Goal: Transaction & Acquisition: Purchase product/service

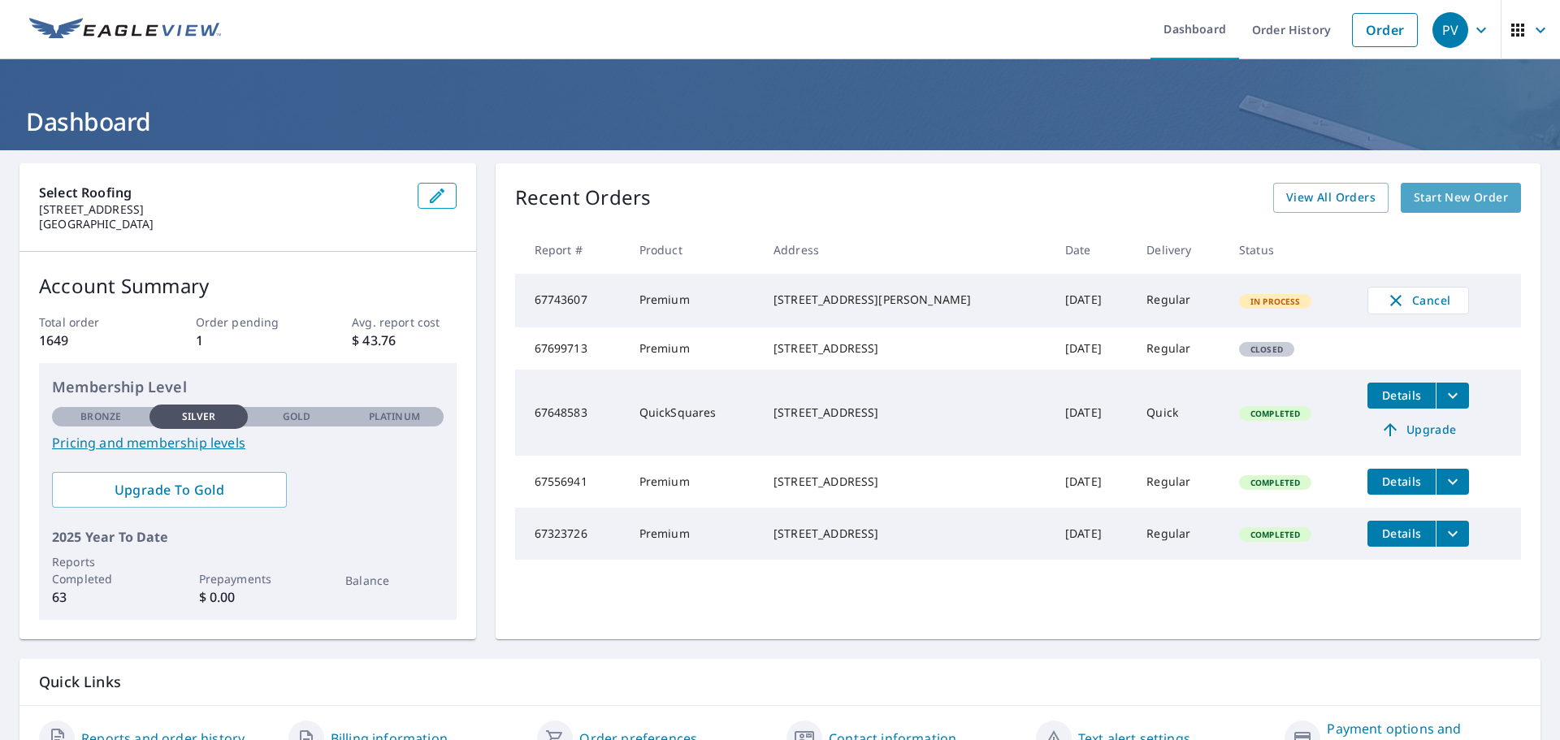
click at [1444, 206] on span "Start New Order" at bounding box center [1461, 198] width 94 height 20
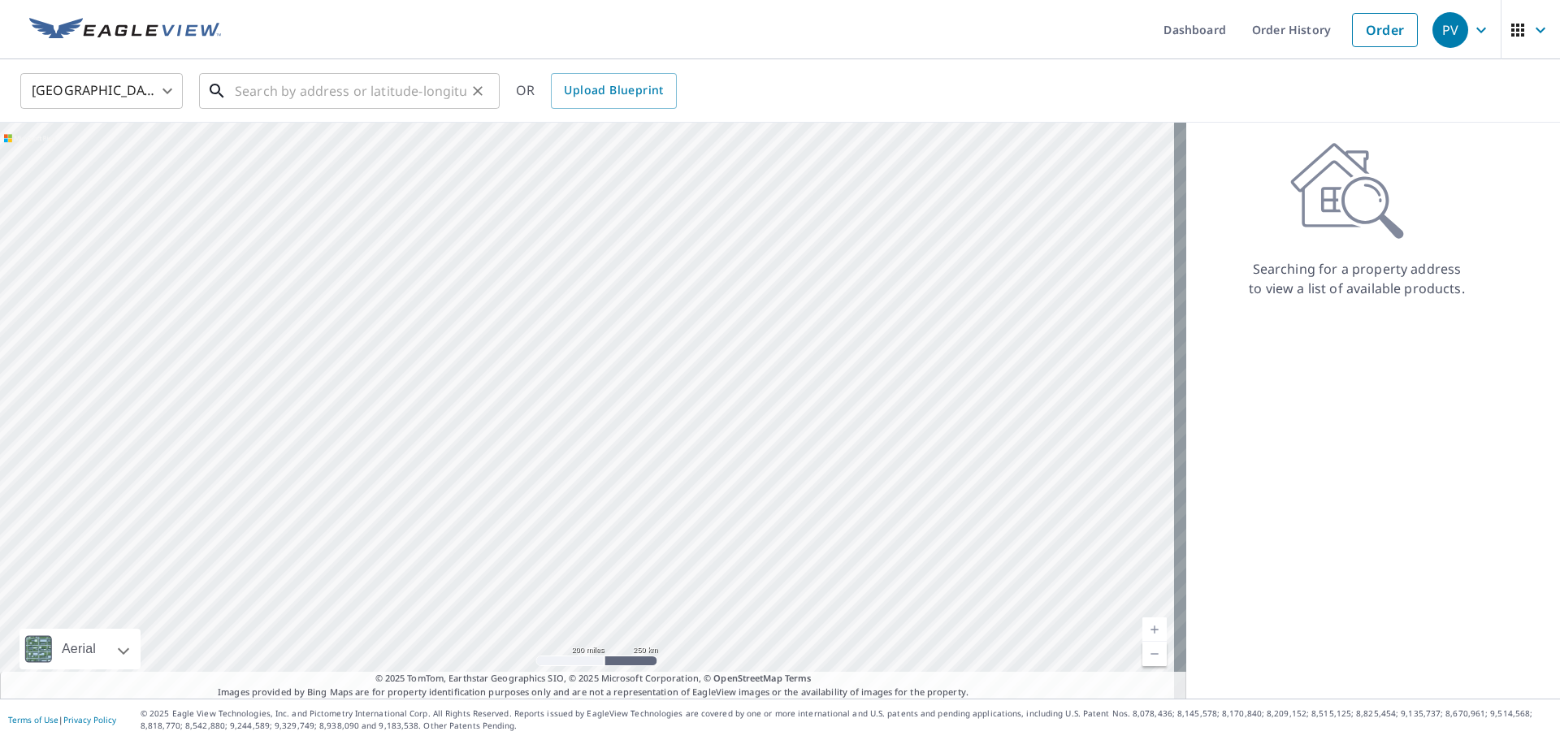
click at [255, 93] on input "text" at bounding box center [351, 91] width 232 height 46
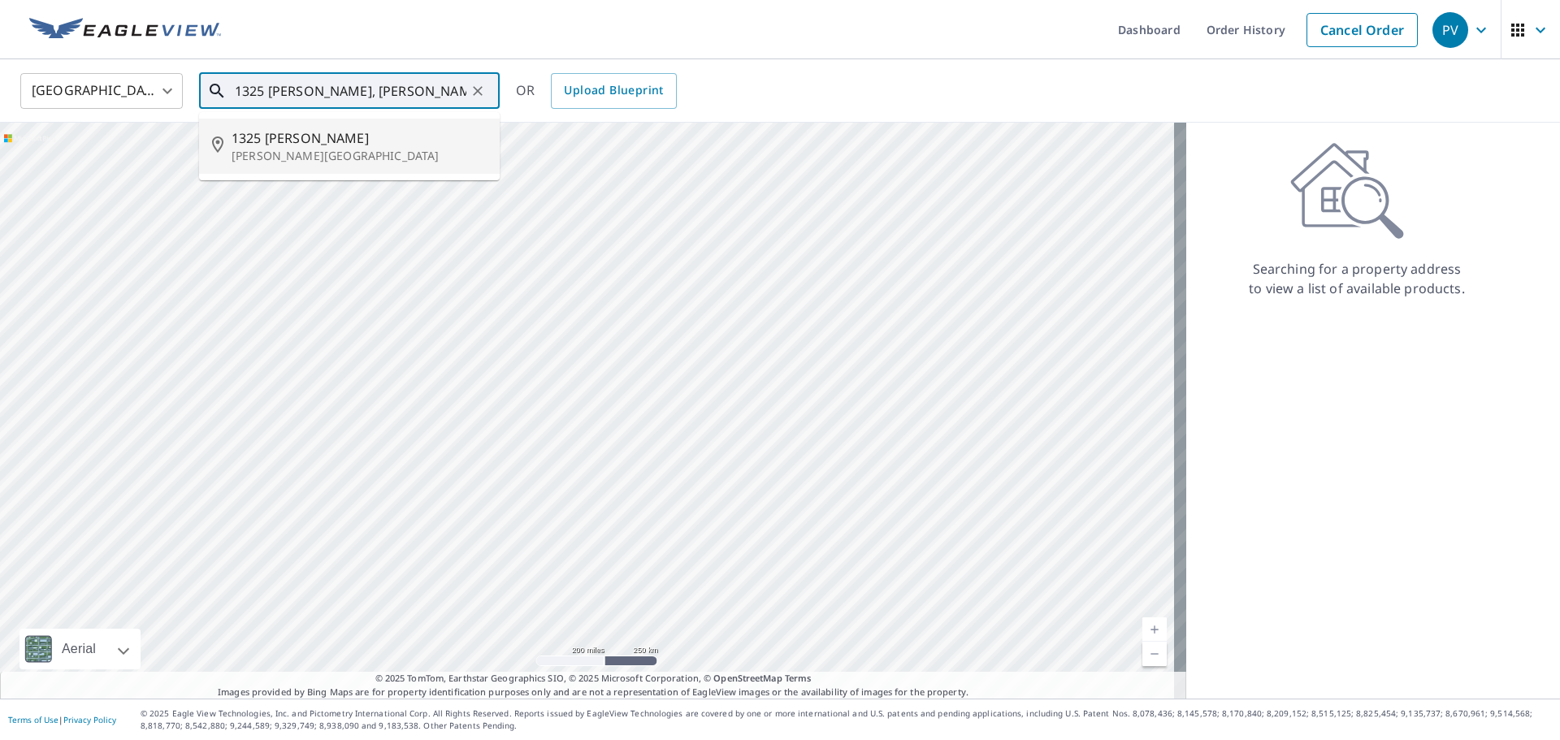
click at [272, 157] on p "[PERSON_NAME][GEOGRAPHIC_DATA]" at bounding box center [359, 156] width 255 height 16
type input "[STREET_ADDRESS][PERSON_NAME][PERSON_NAME]"
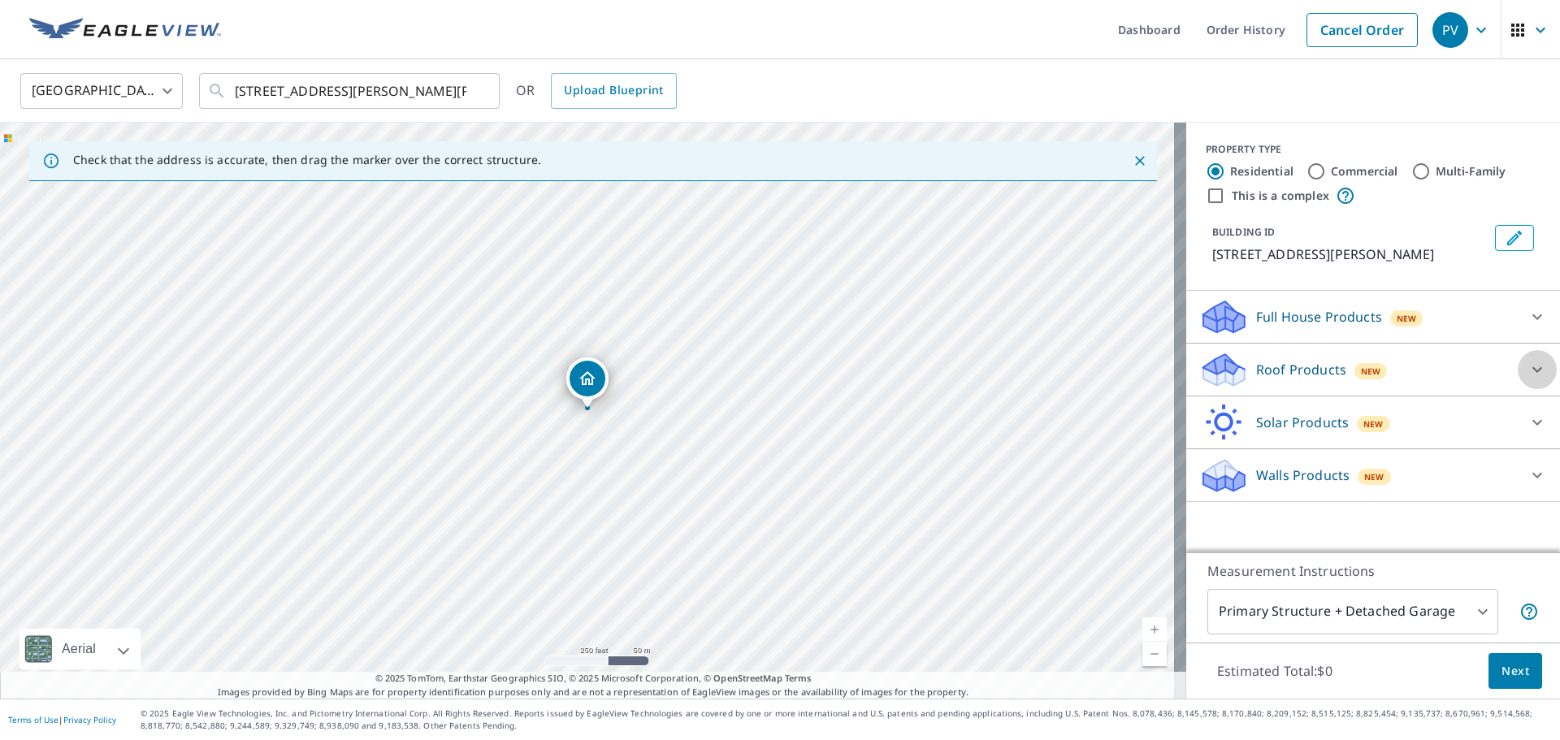
click at [1528, 375] on icon at bounding box center [1538, 370] width 20 height 20
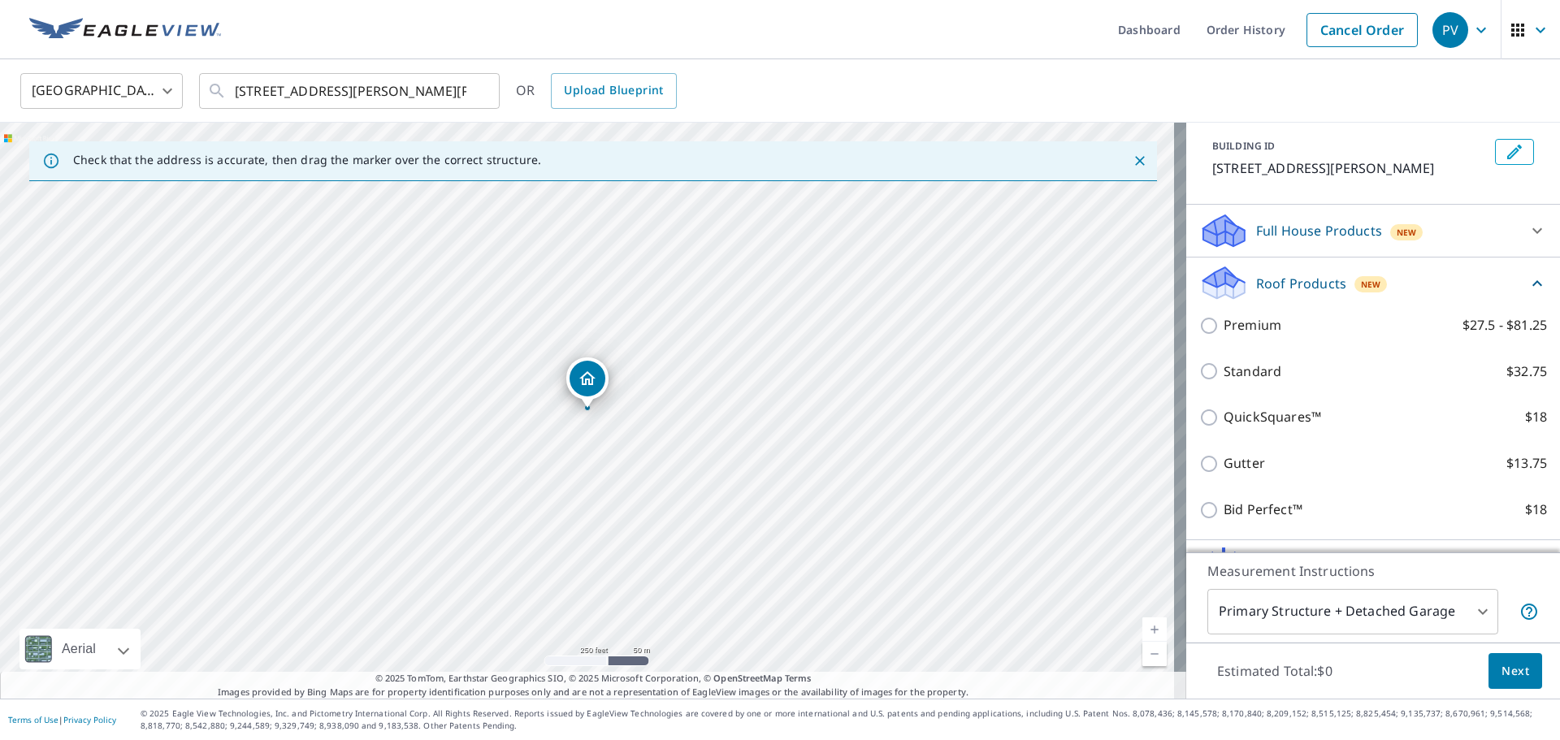
scroll to position [163, 0]
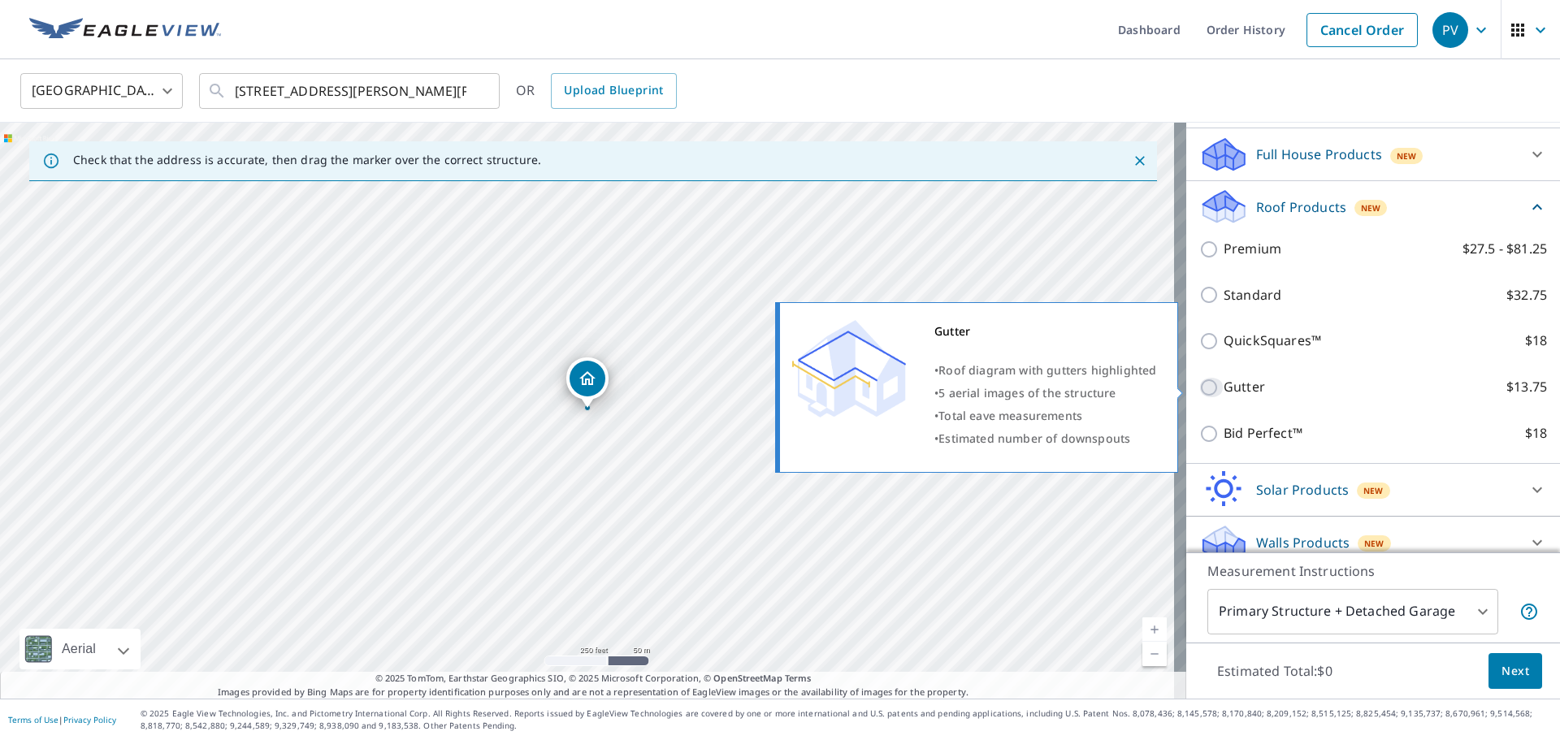
click at [1199, 390] on input "Gutter $13.75" at bounding box center [1211, 388] width 24 height 20
checkbox input "true"
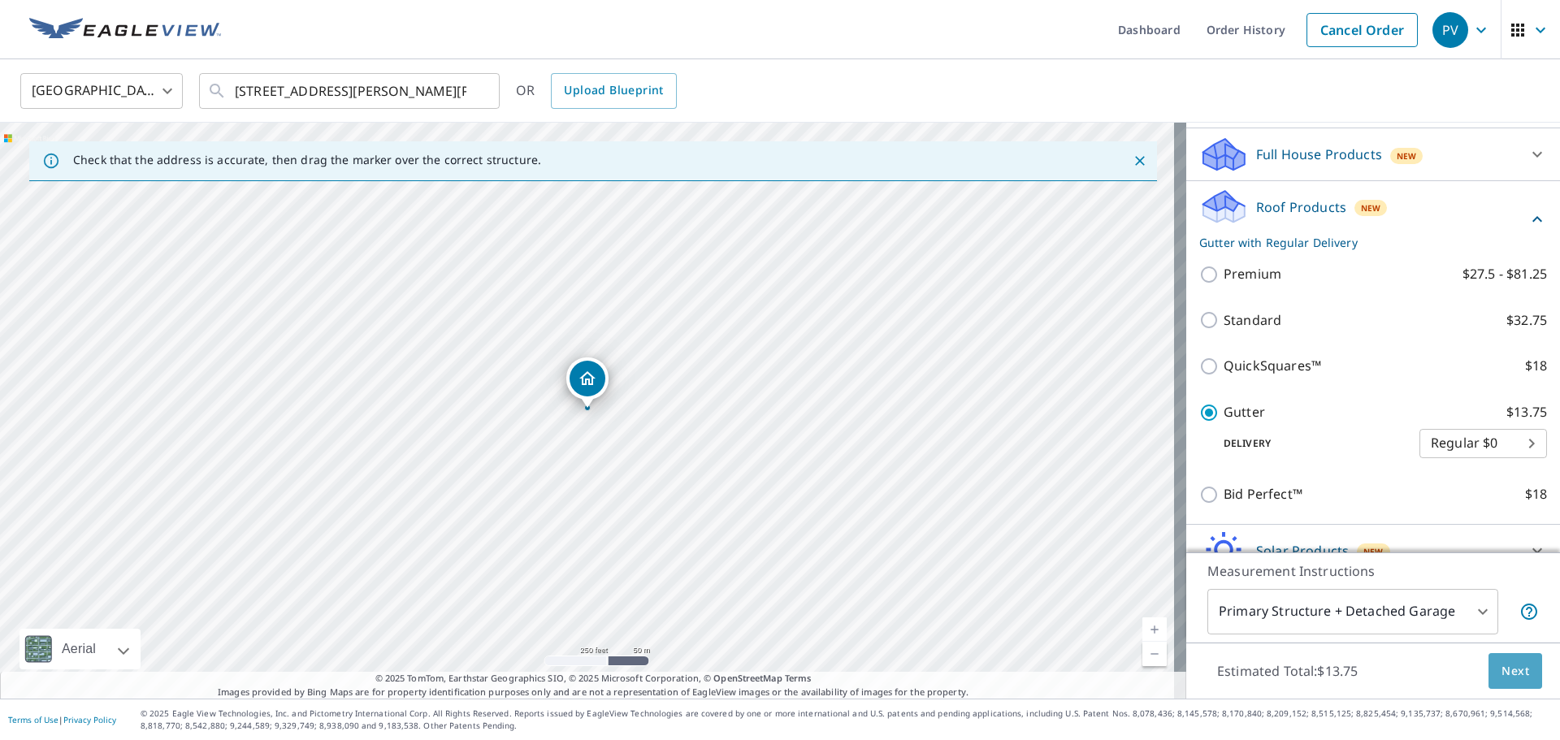
click at [1515, 675] on span "Next" at bounding box center [1516, 671] width 28 height 20
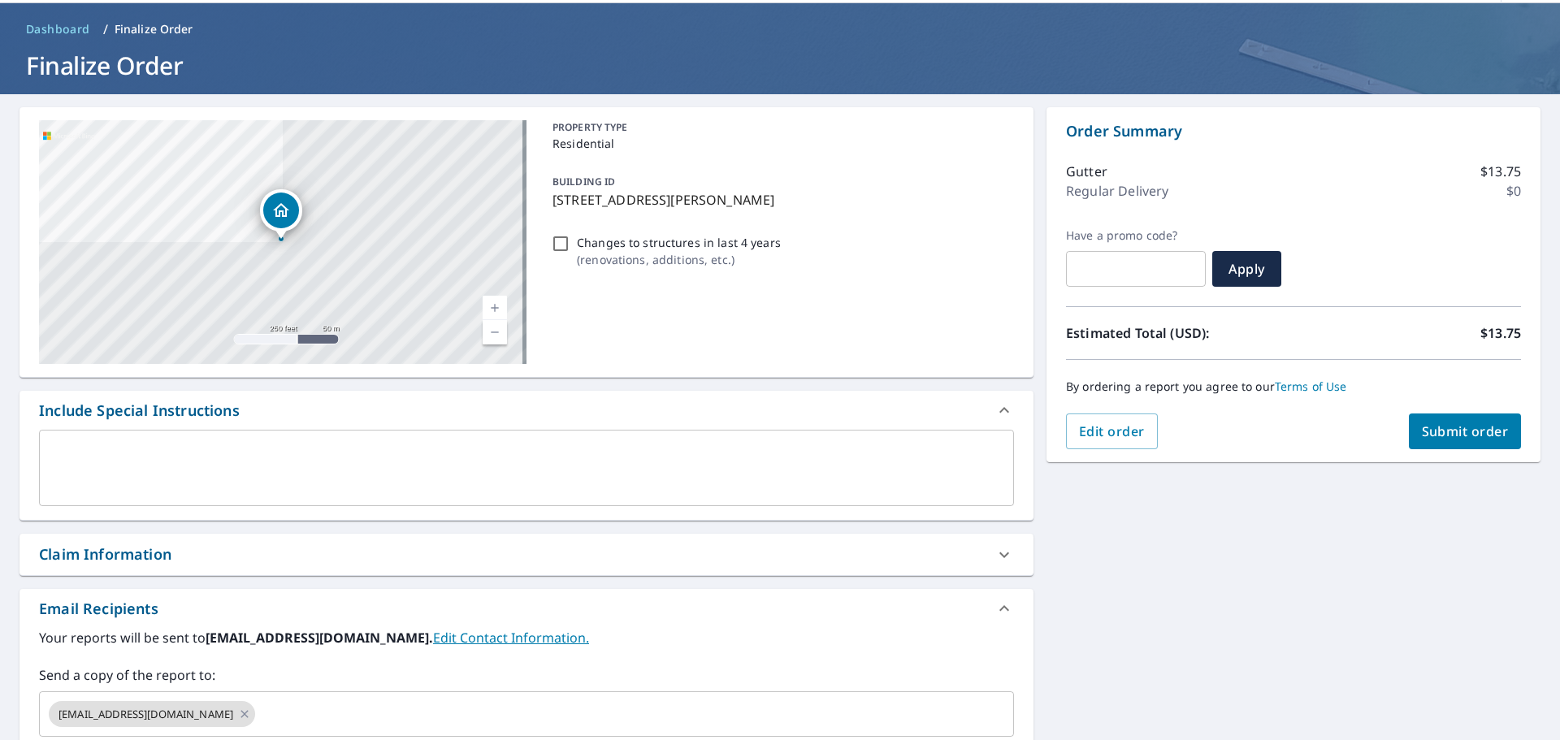
scroll to position [283, 0]
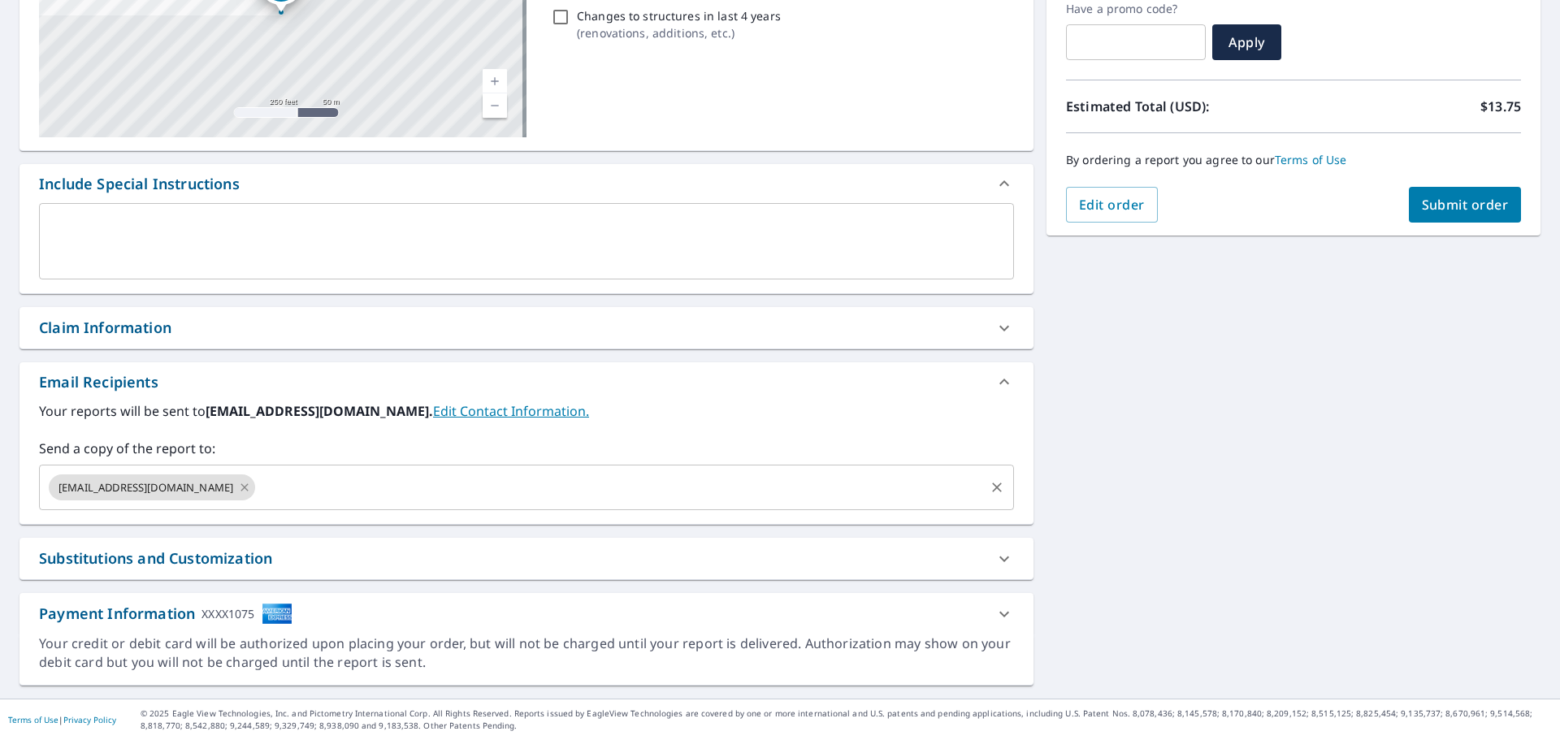
drag, startPoint x: 224, startPoint y: 486, endPoint x: 98, endPoint y: 484, distance: 126.8
click at [238, 486] on icon at bounding box center [244, 488] width 13 height 18
checkbox input "true"
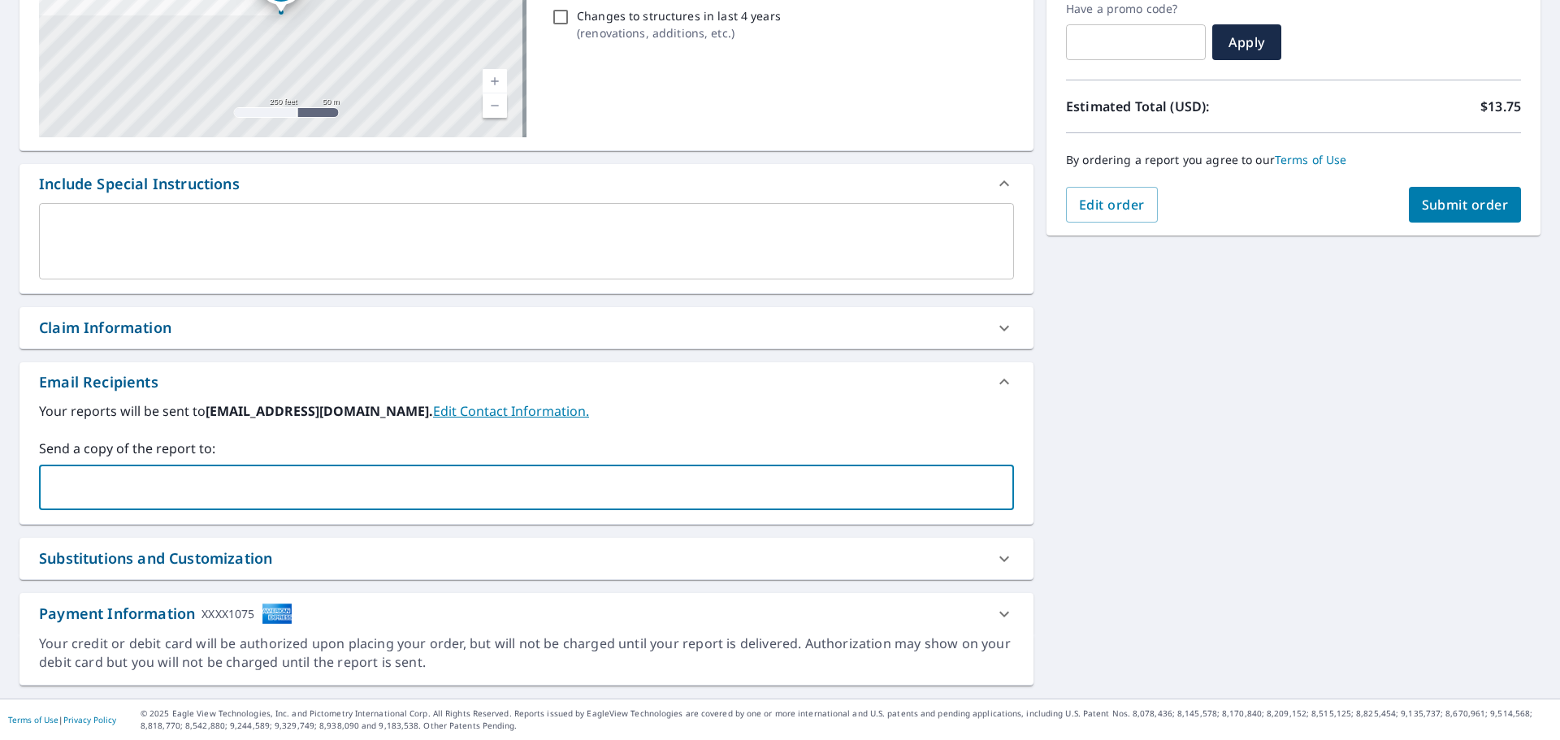
click at [98, 483] on input "text" at bounding box center [514, 487] width 936 height 31
type input "[EMAIL_ADDRESS][DOMAIN_NAME]"
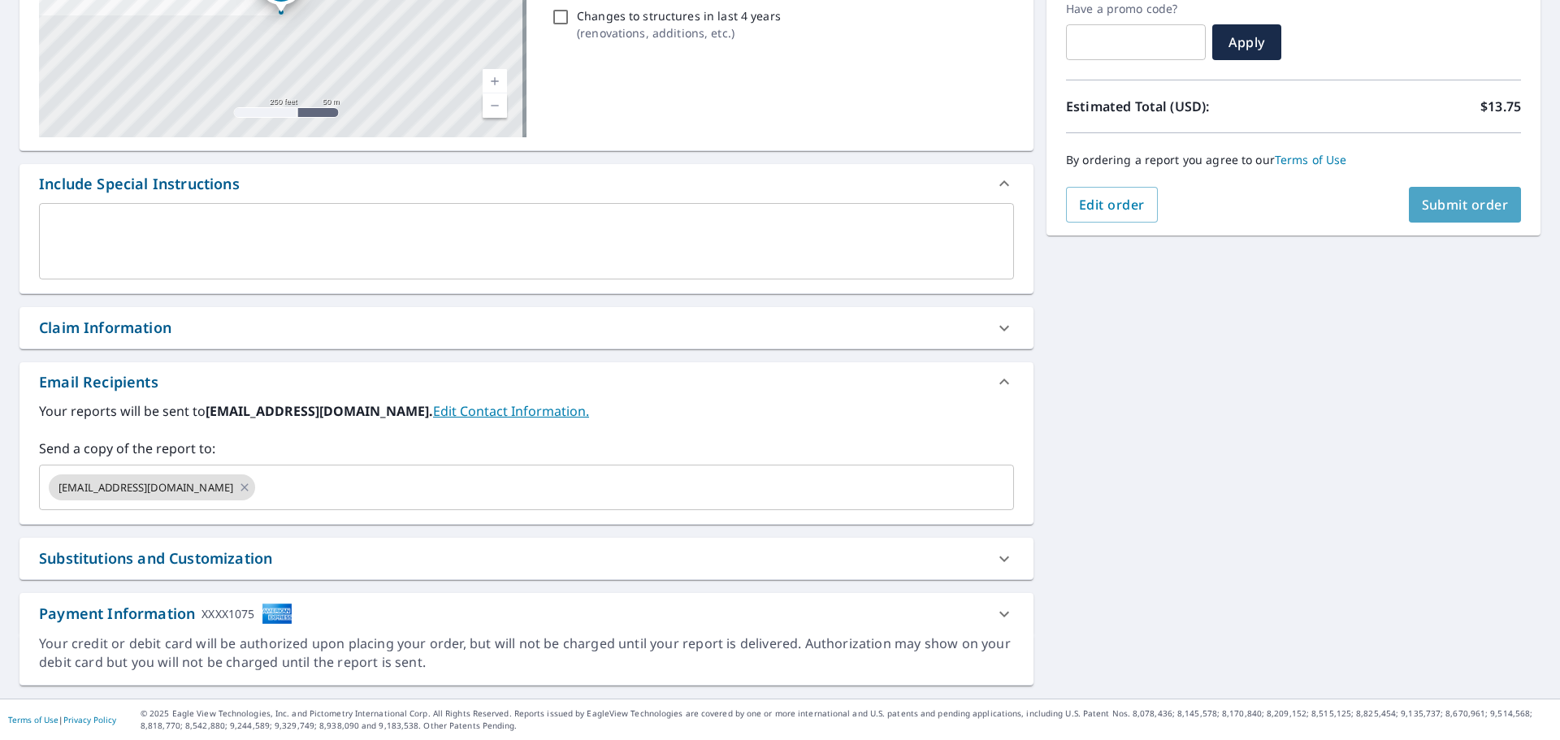
click at [1456, 205] on span "Submit order" at bounding box center [1465, 205] width 87 height 18
checkbox input "true"
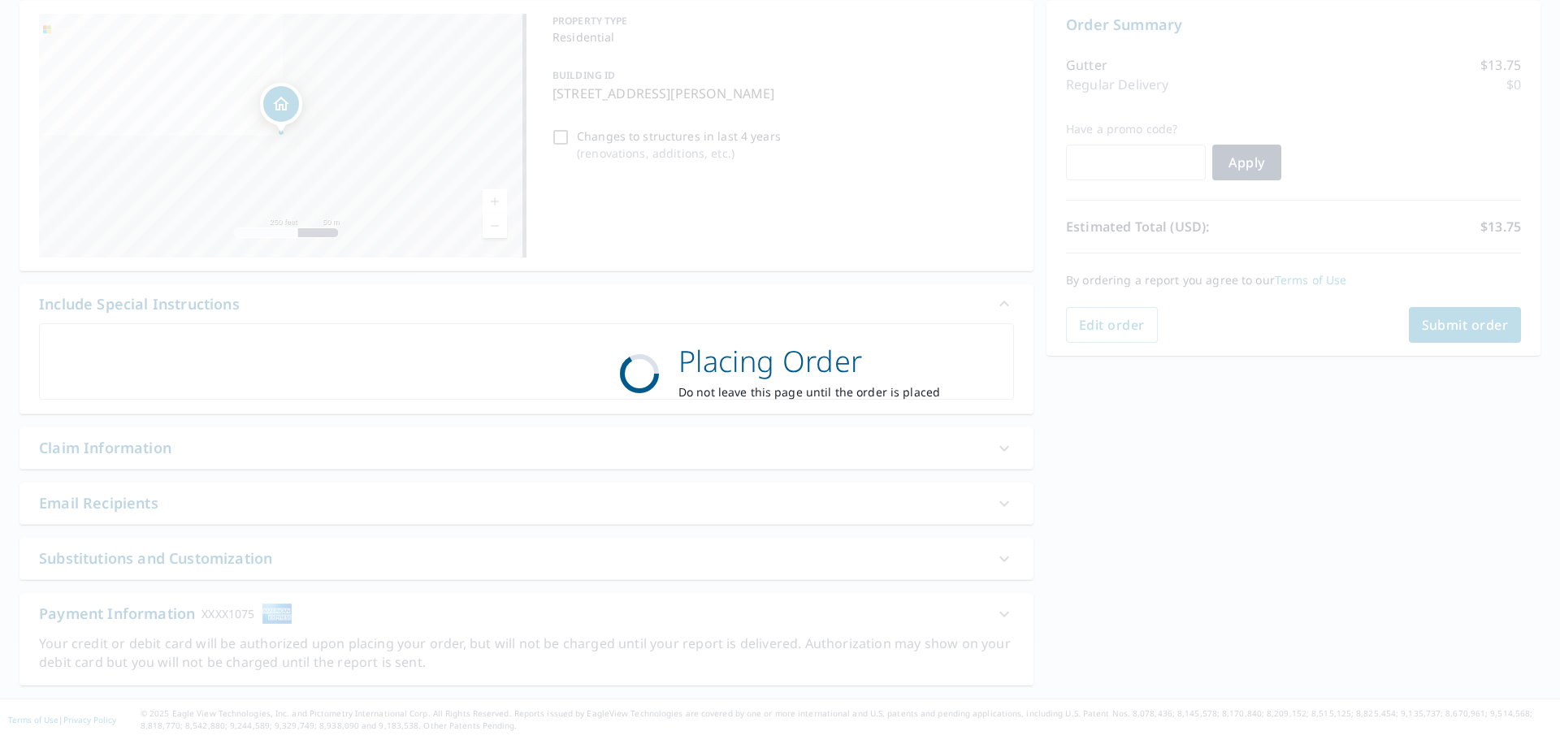
scroll to position [163, 0]
